Goal: Task Accomplishment & Management: Use online tool/utility

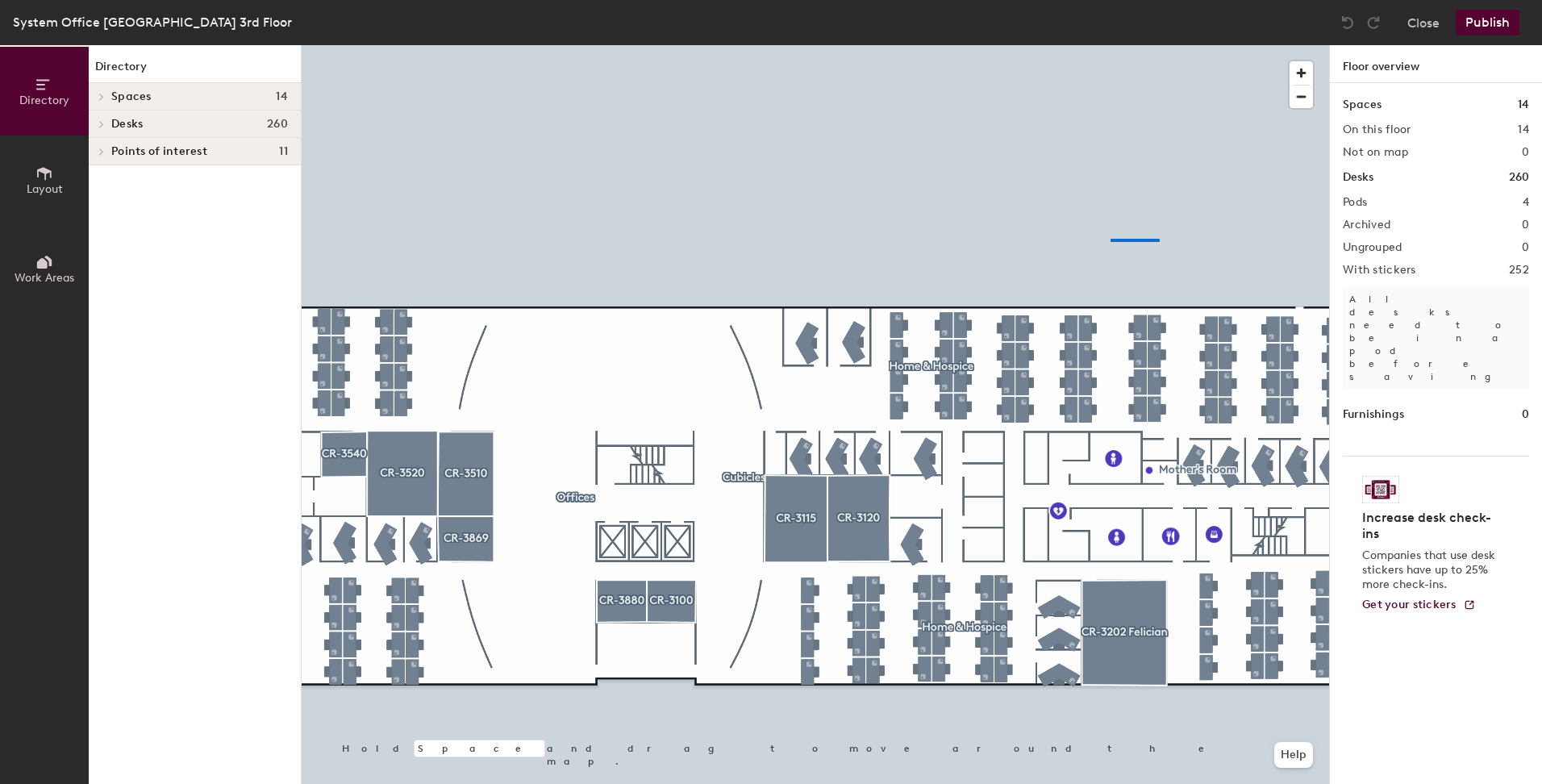
click at [1098, 46] on div at bounding box center [816, 46] width 1027 height 0
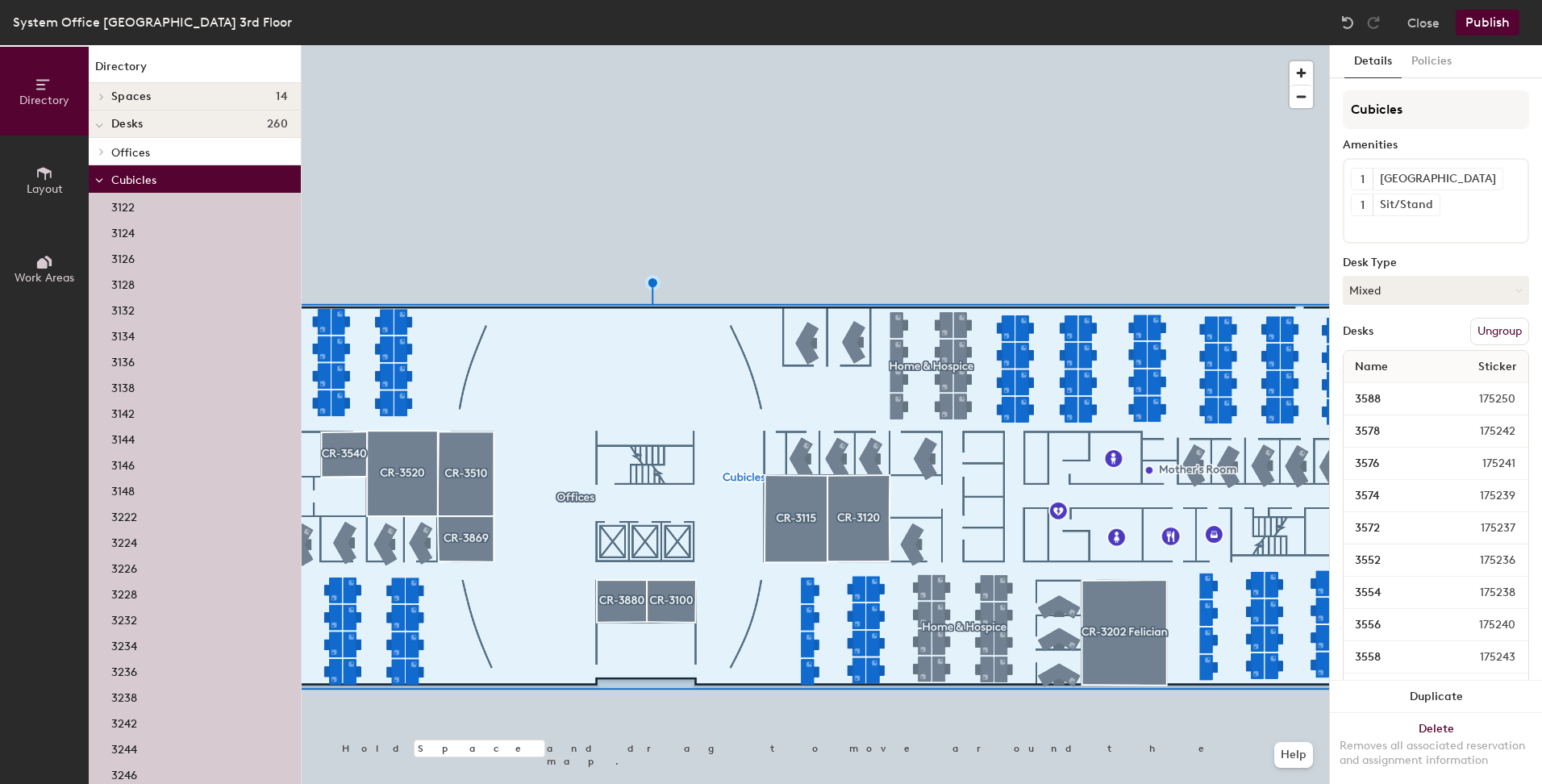
click at [156, 159] on p "Offices" at bounding box center [200, 151] width 176 height 21
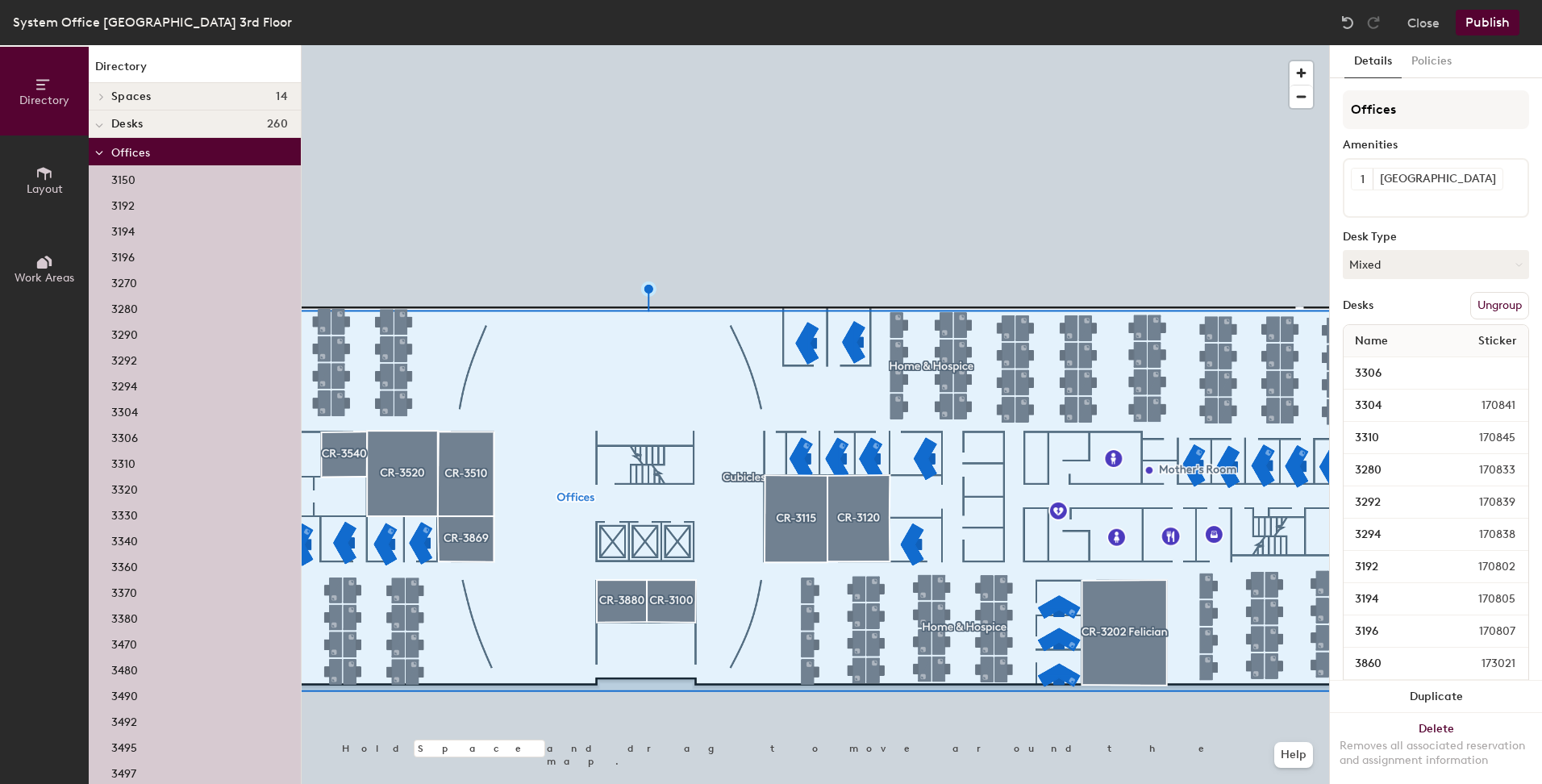
click at [156, 159] on p "Offices" at bounding box center [200, 151] width 176 height 21
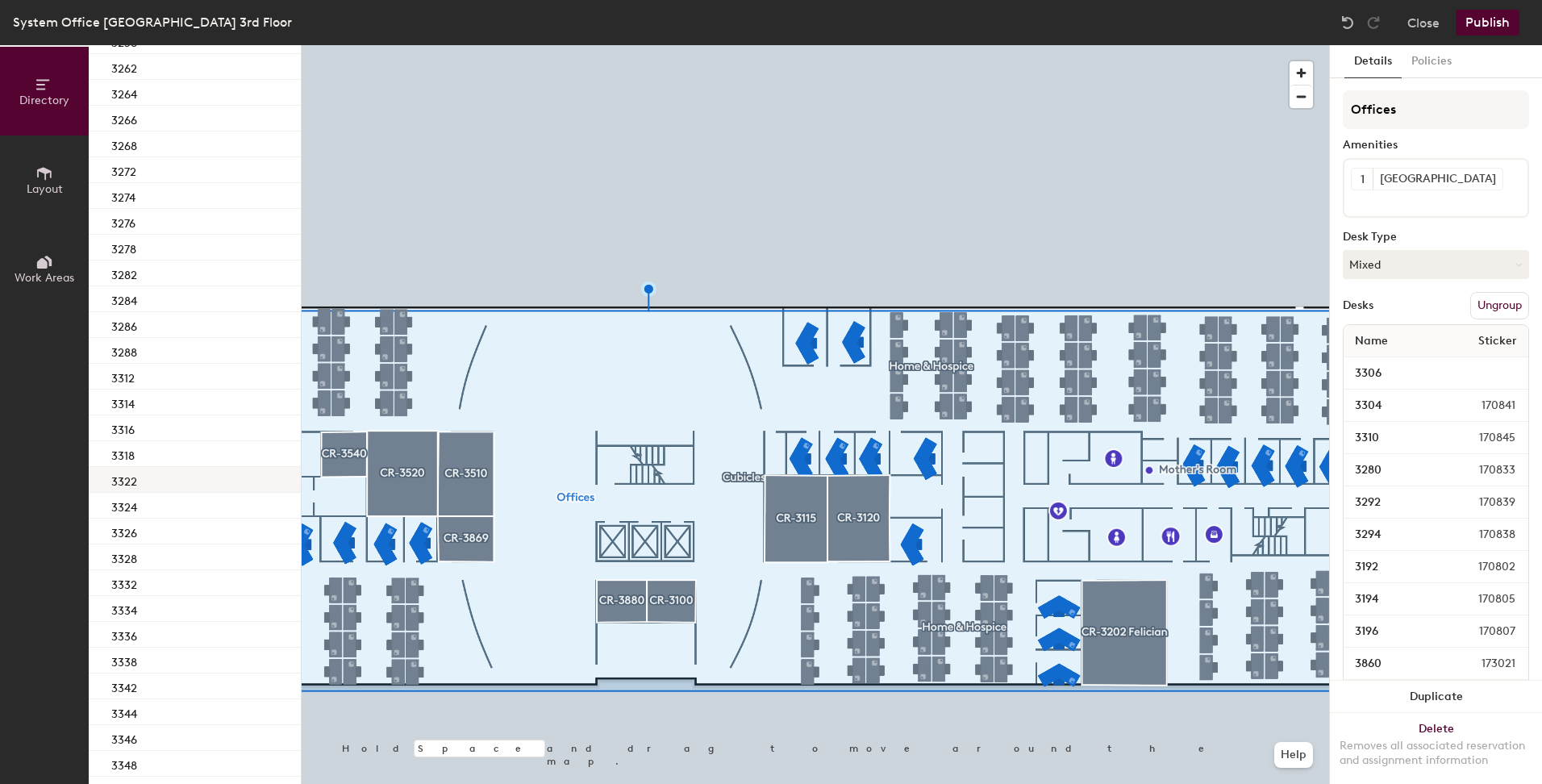
scroll to position [887, 0]
click at [152, 435] on div "3318" at bounding box center [194, 428] width 212 height 26
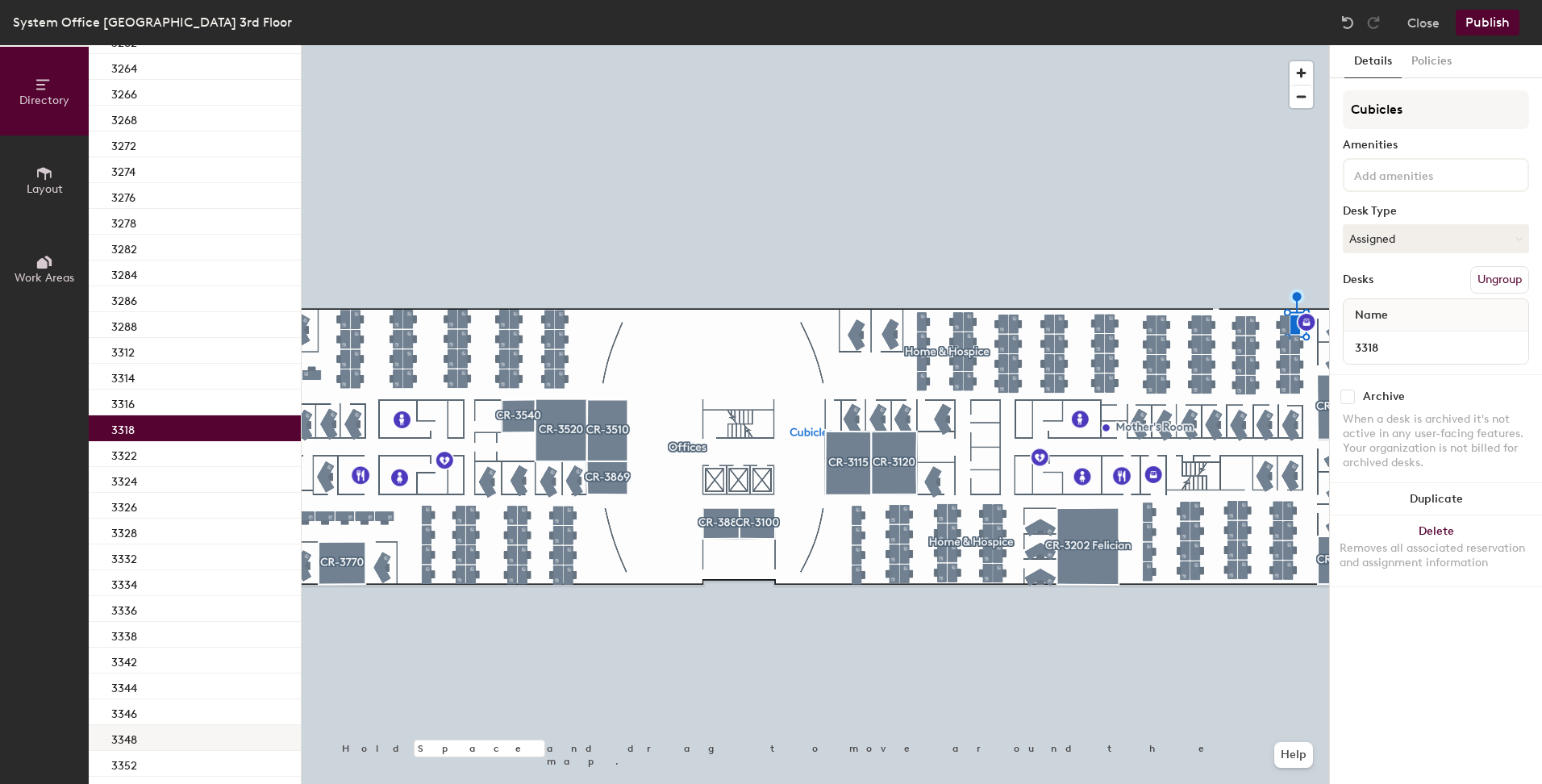
click at [168, 737] on div "3348" at bounding box center [194, 738] width 212 height 26
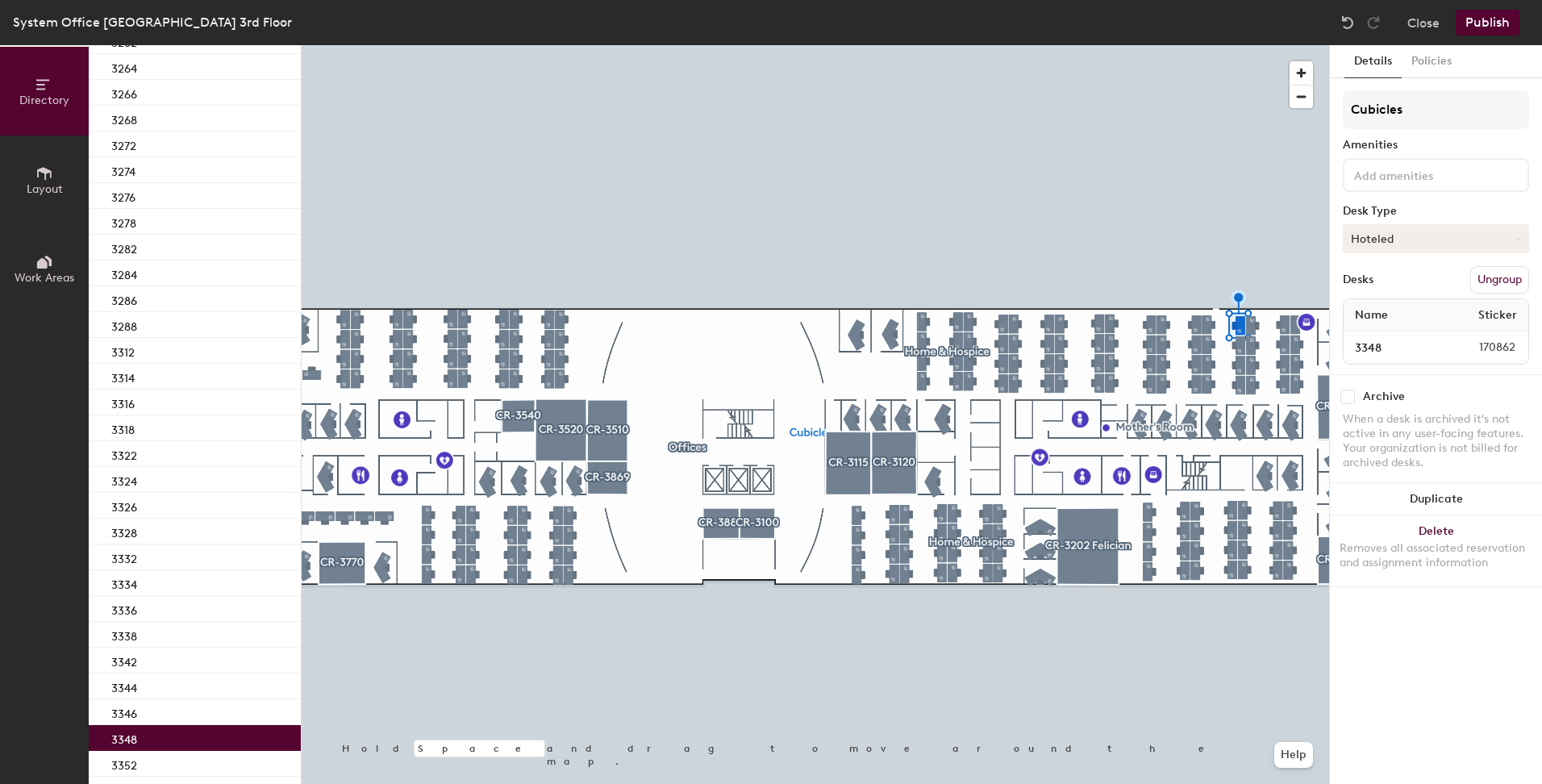
click at [1398, 233] on button "Hoteled" at bounding box center [1435, 238] width 186 height 29
click at [1379, 290] on div "Assigned" at bounding box center [1424, 289] width 162 height 24
click at [1486, 18] on button "Publish" at bounding box center [1487, 22] width 64 height 26
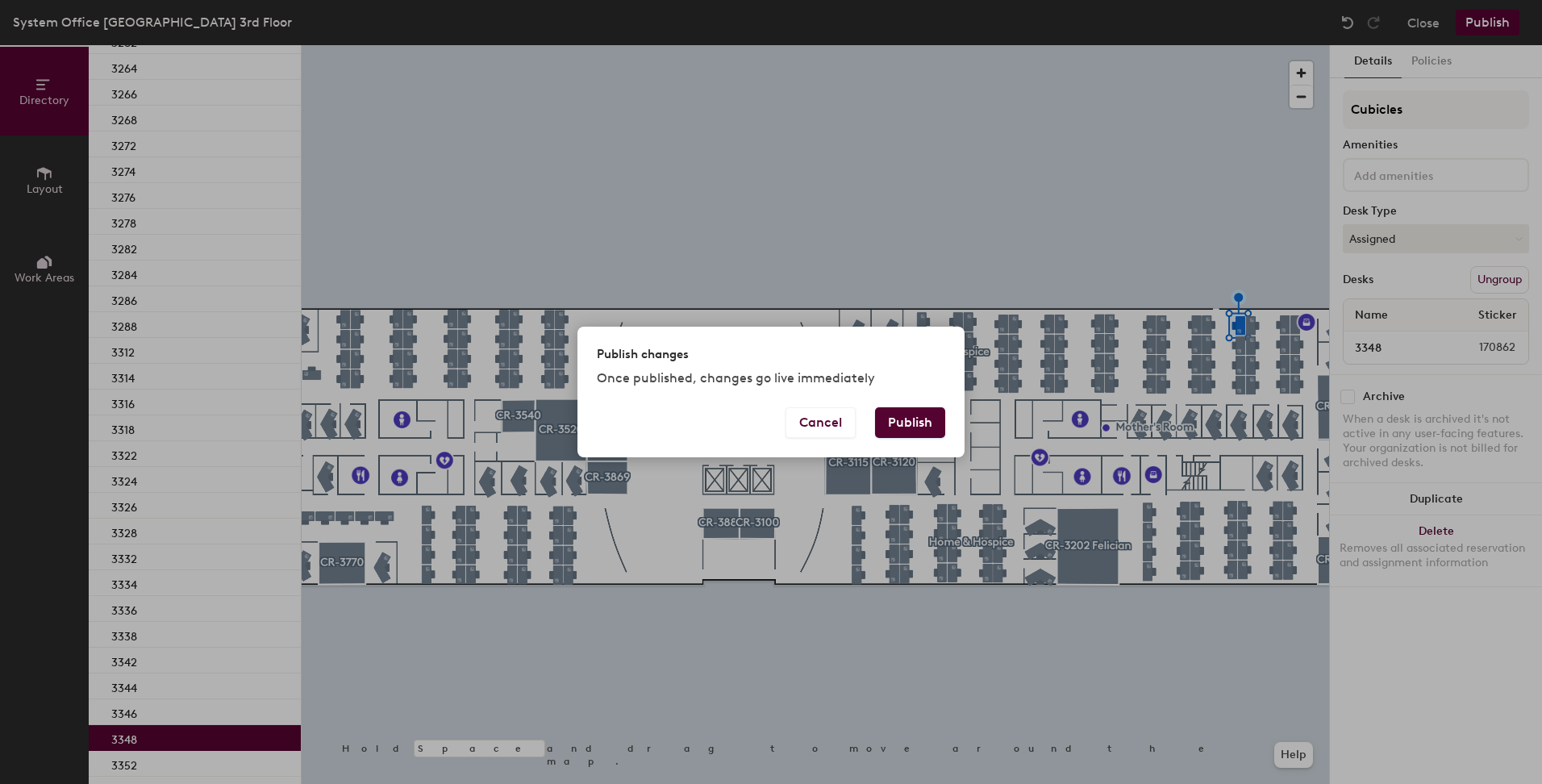
click at [899, 422] on button "Publish" at bounding box center [910, 422] width 71 height 31
